Goal: Task Accomplishment & Management: Complete application form

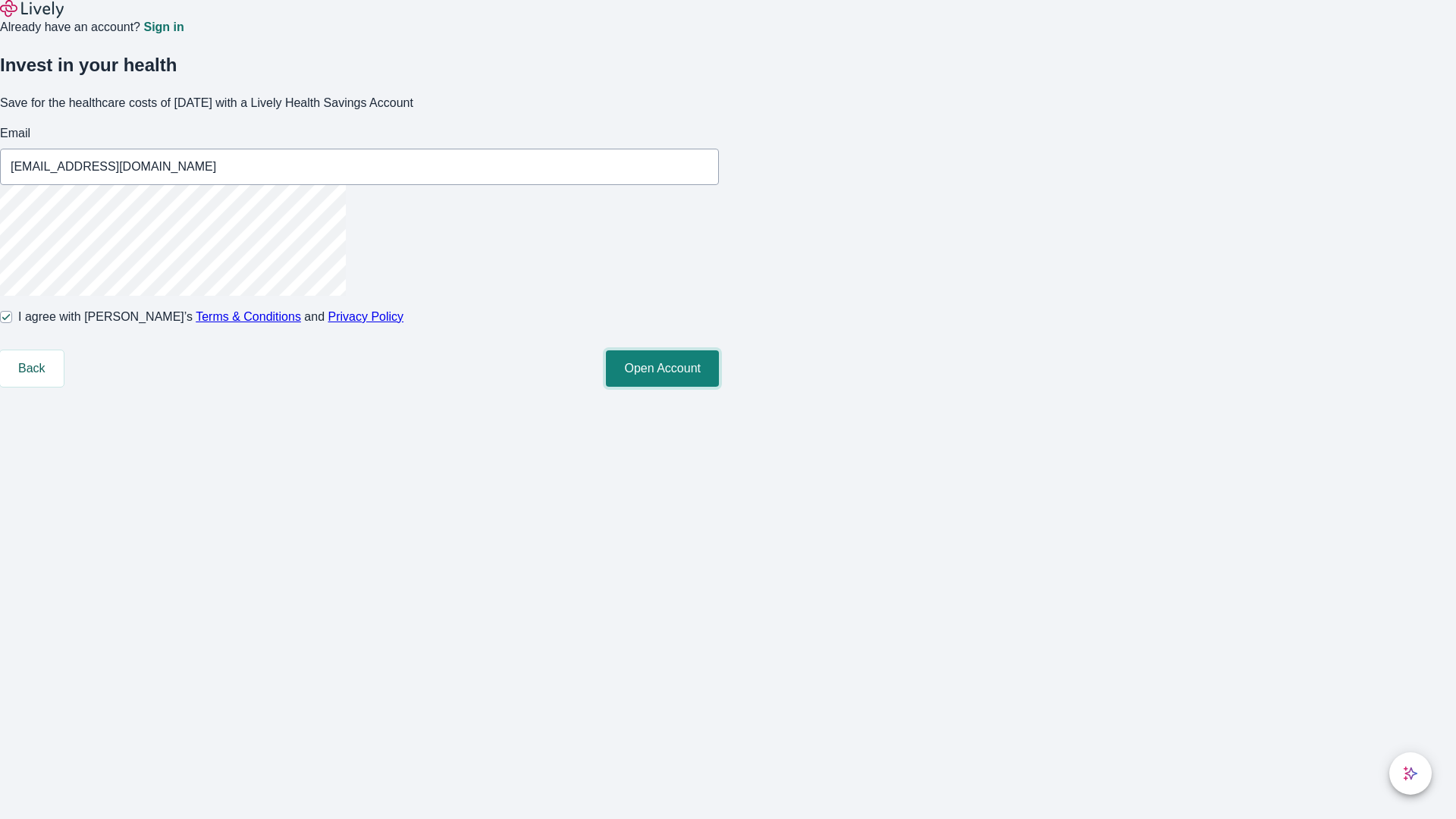
click at [719, 387] on button "Open Account" at bounding box center [663, 368] width 113 height 36
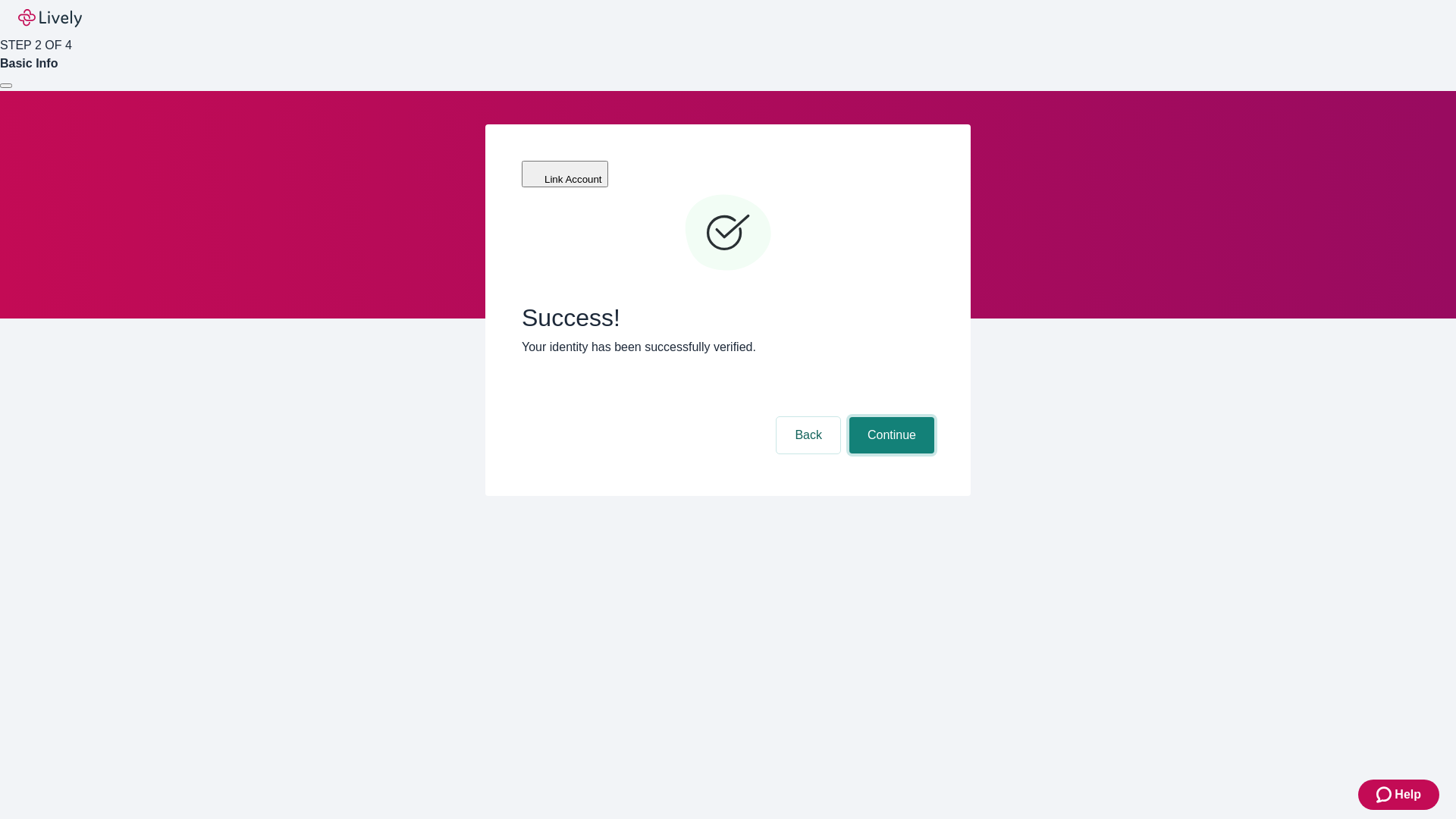
click at [890, 417] on button "Continue" at bounding box center [892, 435] width 85 height 36
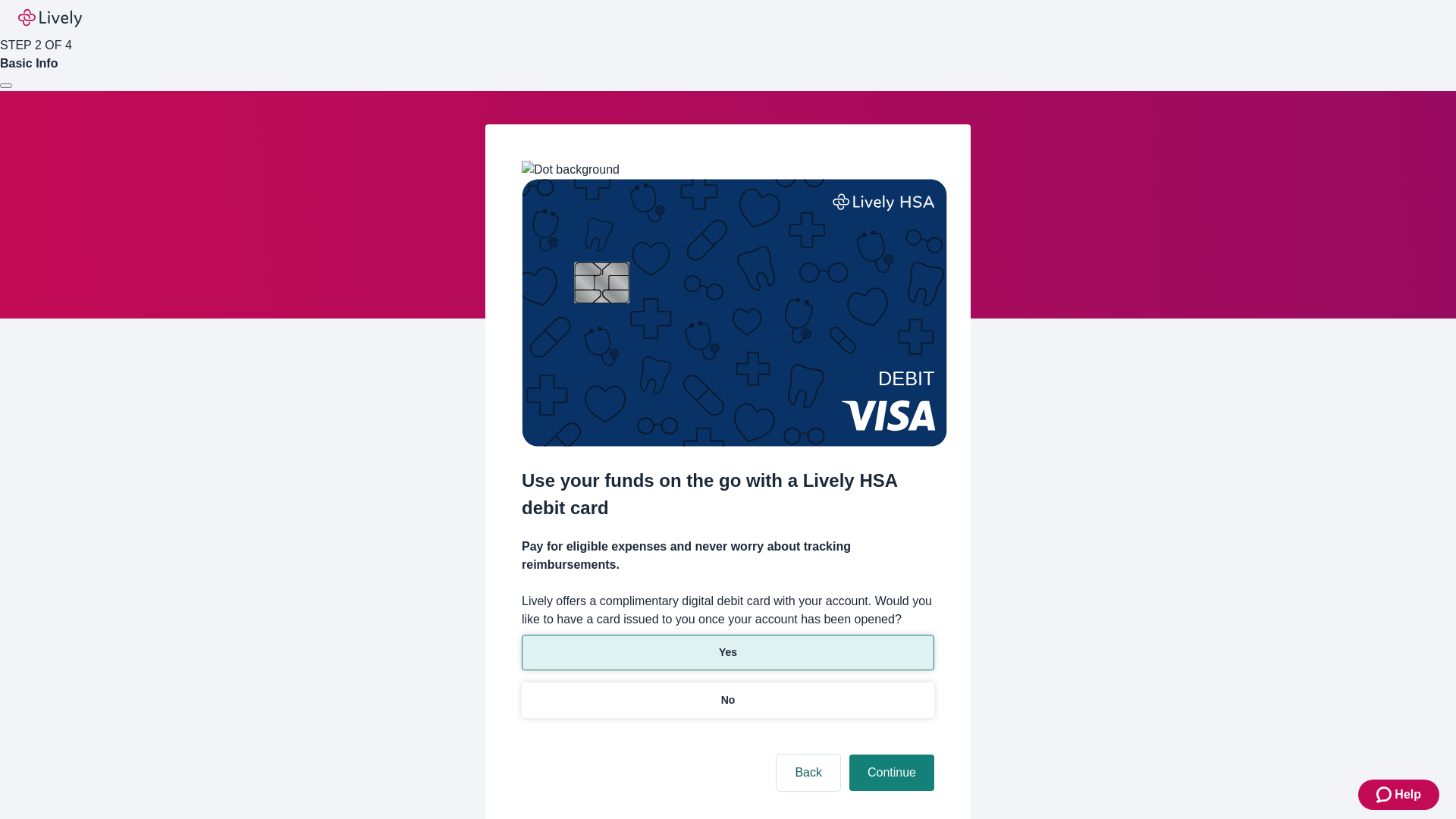
click at [728, 645] on p "Yes" at bounding box center [728, 653] width 19 height 16
click at [890, 755] on button "Continue" at bounding box center [892, 773] width 85 height 36
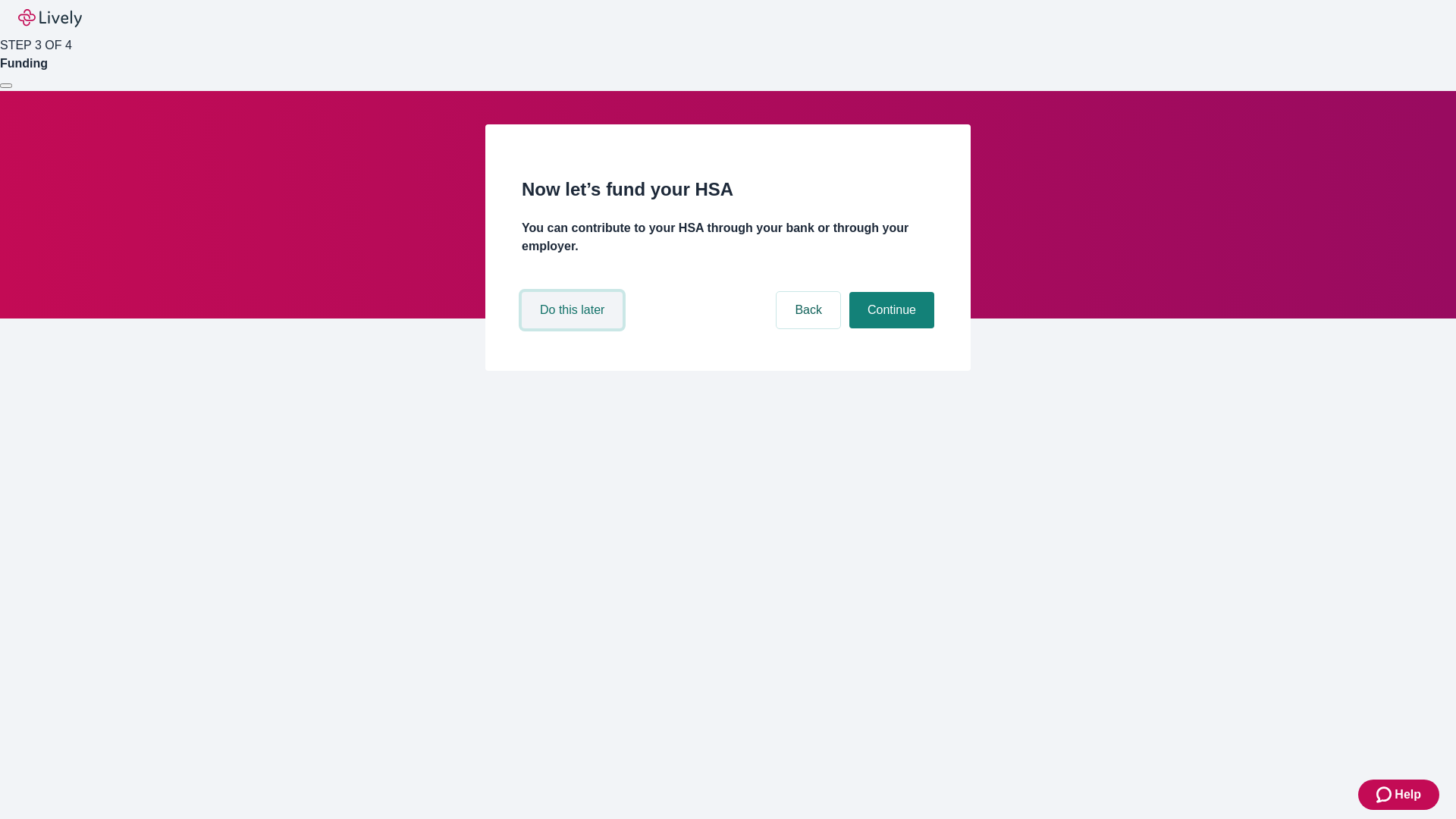
click at [574, 329] on button "Do this later" at bounding box center [572, 310] width 101 height 36
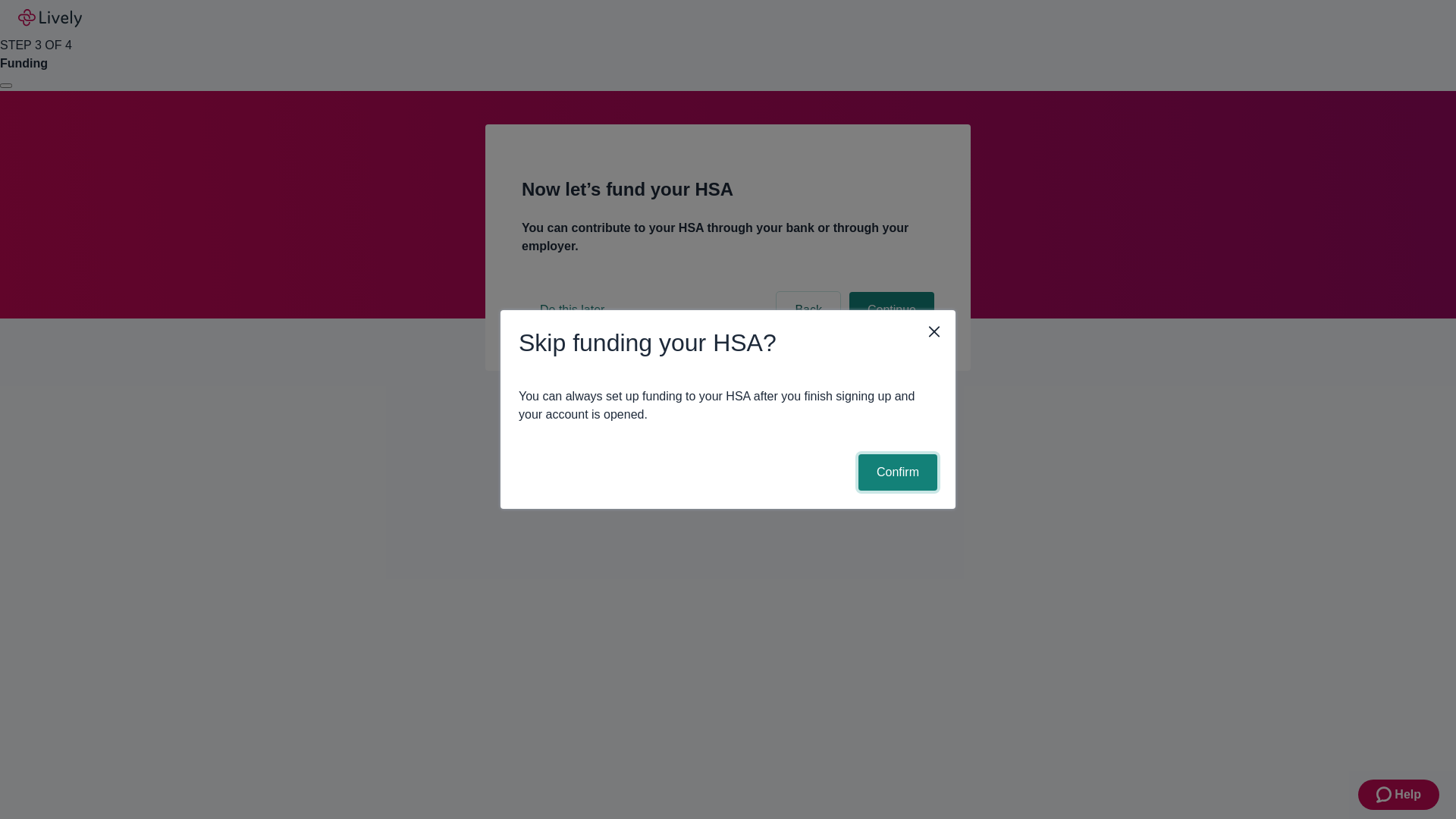
click at [896, 472] on button "Confirm" at bounding box center [898, 472] width 79 height 36
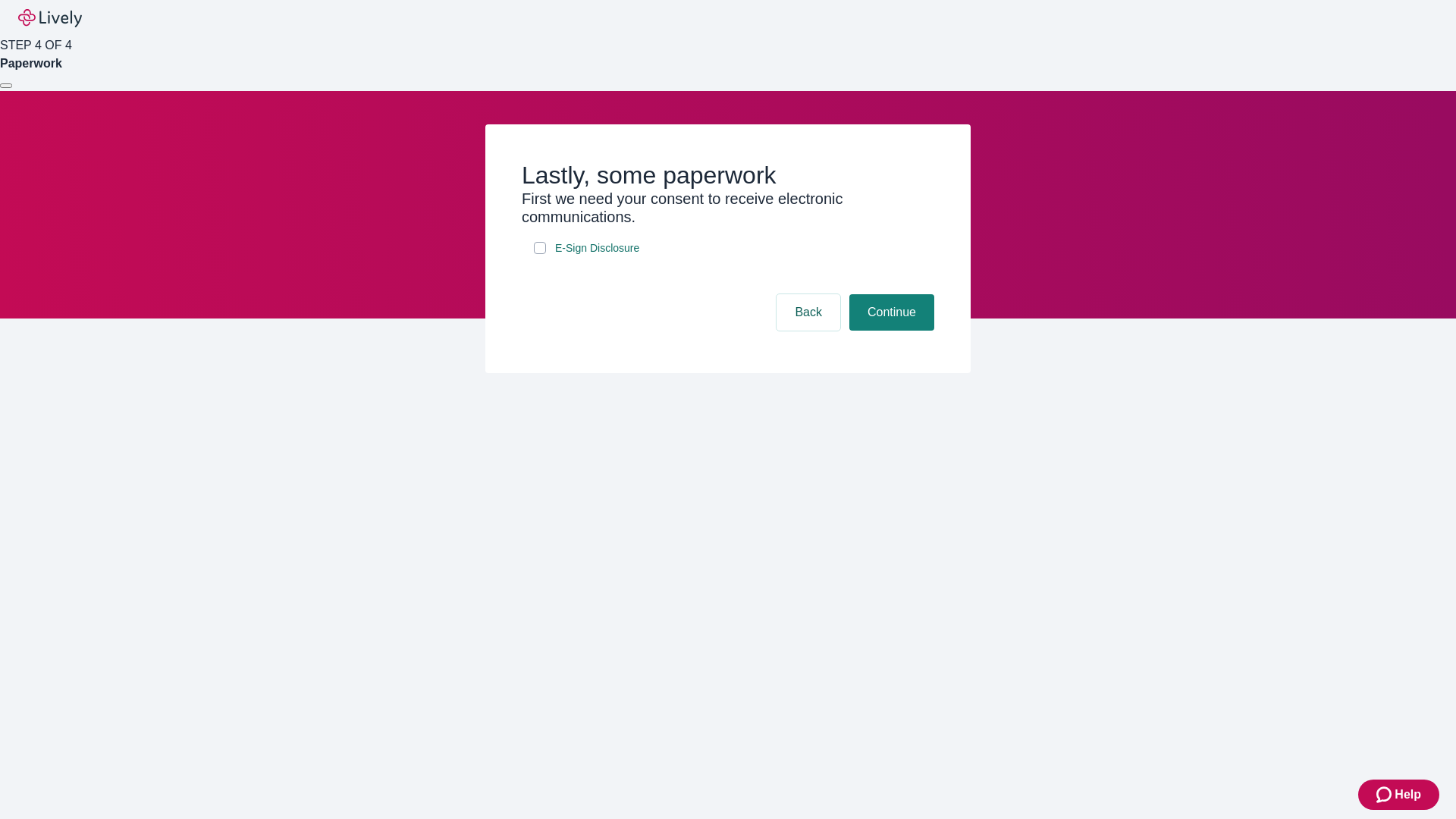
click at [540, 254] on input "E-Sign Disclosure" at bounding box center [541, 248] width 12 height 12
checkbox input "true"
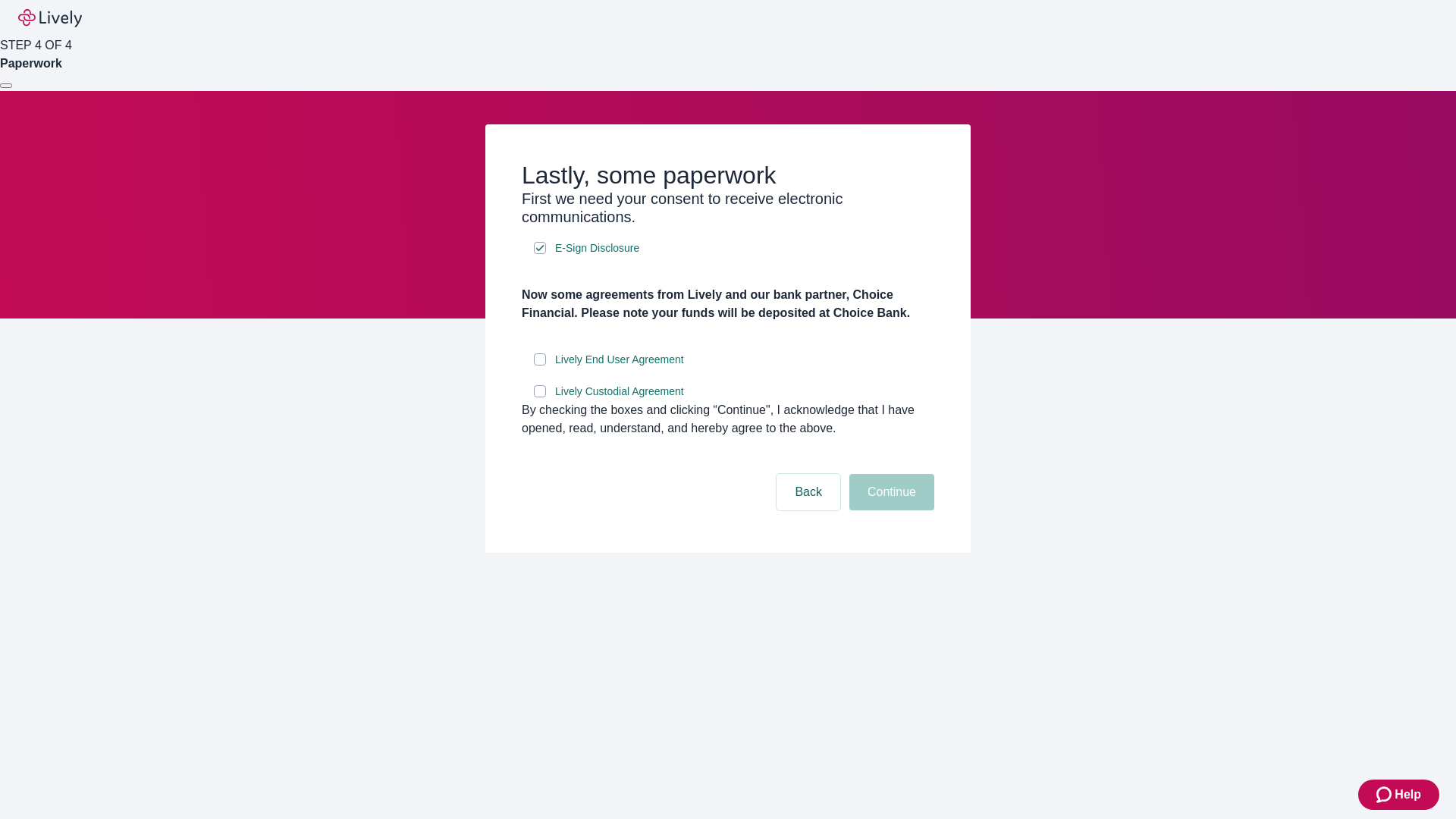
click at [540, 366] on input "Lively End User Agreement" at bounding box center [541, 360] width 12 height 12
checkbox input "true"
click at [540, 398] on input "Lively Custodial Agreement" at bounding box center [541, 392] width 12 height 12
checkbox input "true"
click at [890, 511] on button "Continue" at bounding box center [892, 492] width 85 height 36
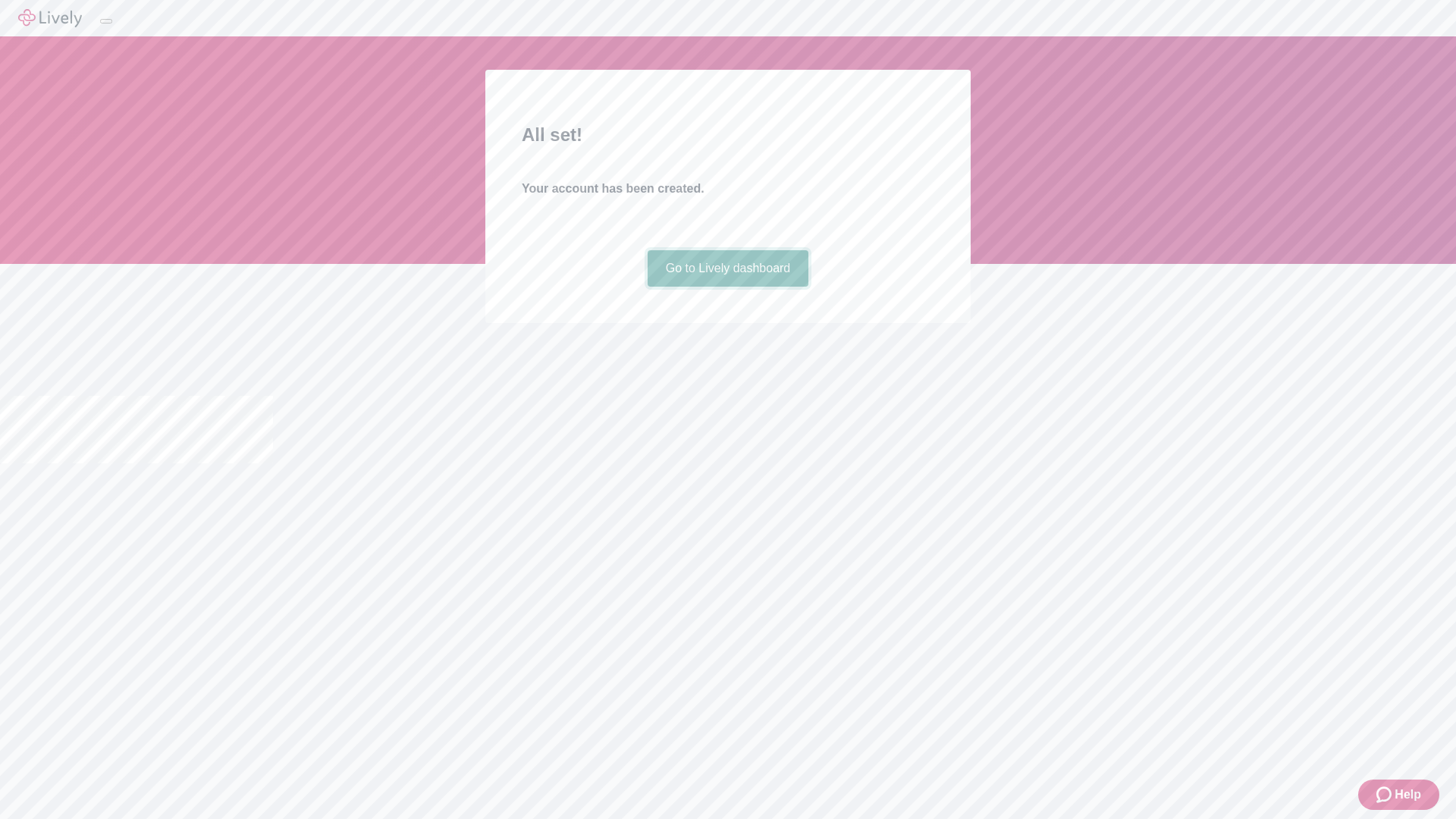
click at [728, 287] on link "Go to Lively dashboard" at bounding box center [728, 268] width 161 height 36
